Goal: Navigation & Orientation: Find specific page/section

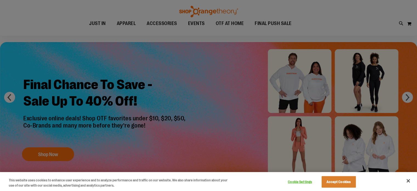
scroll to position [19, 0]
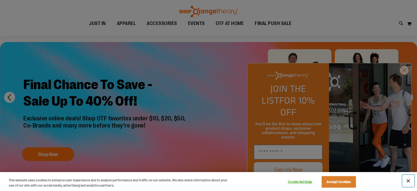
click at [410, 181] on button "Close" at bounding box center [408, 180] width 12 height 12
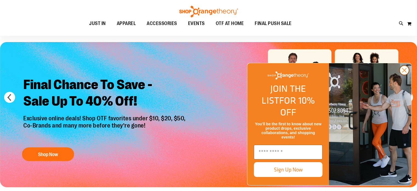
click at [406, 75] on circle "Close dialog" at bounding box center [404, 70] width 9 height 9
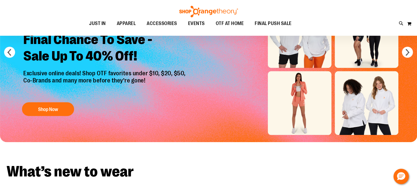
scroll to position [0, 0]
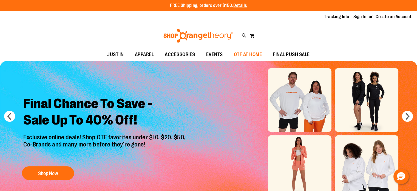
click at [236, 51] on span "OTF AT HOME" at bounding box center [248, 54] width 28 height 12
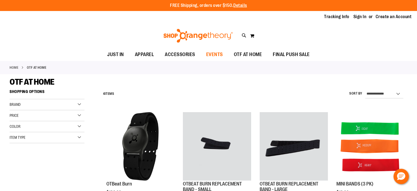
click at [216, 53] on span "EVENTS" at bounding box center [214, 54] width 17 height 12
